Goal: Information Seeking & Learning: Learn about a topic

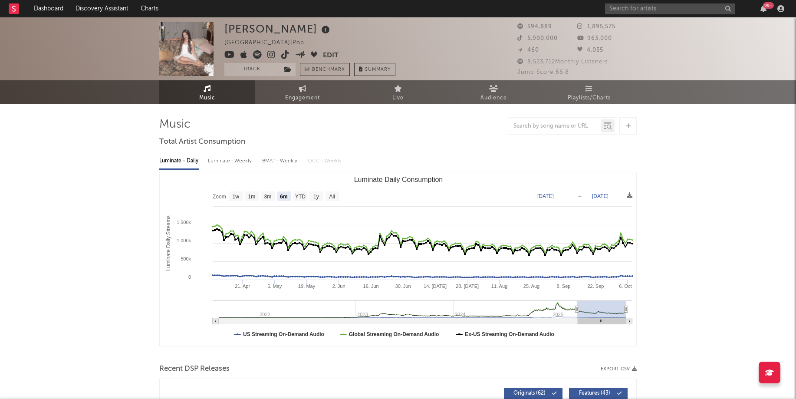
select select "6m"
select select "1w"
click at [659, 7] on input "text" at bounding box center [670, 8] width 130 height 11
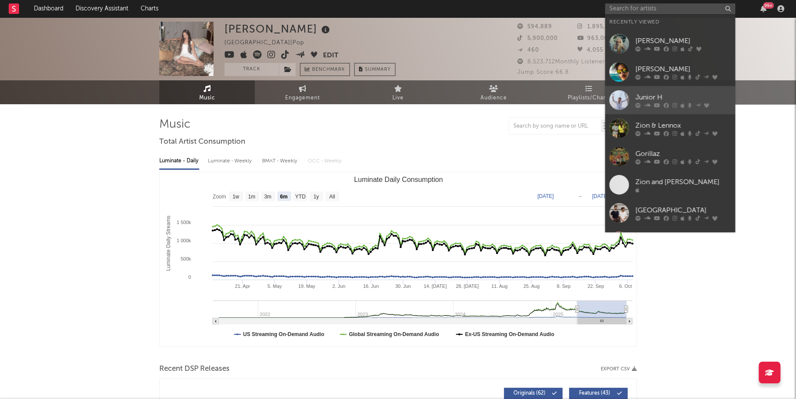
click at [617, 96] on div at bounding box center [619, 100] width 20 height 20
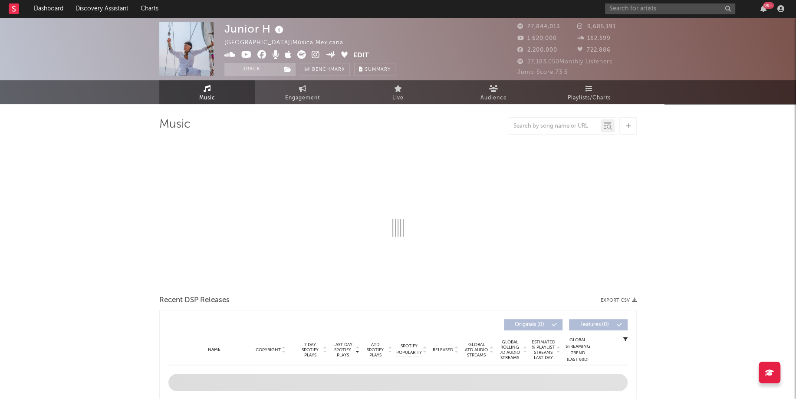
select select "6m"
